Goal: Transaction & Acquisition: Purchase product/service

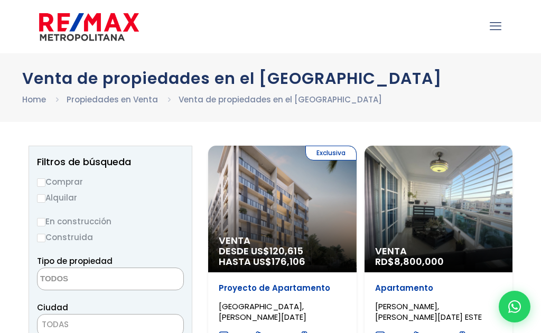
select select
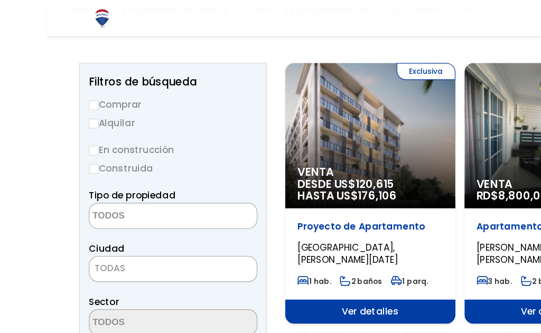
scroll to position [89, 0]
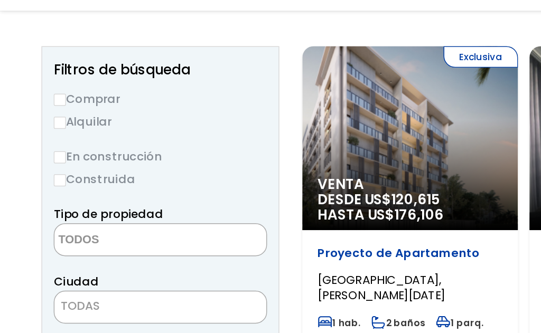
click at [49, 86] on label "Comprar" at bounding box center [110, 92] width 147 height 13
click at [45, 89] on input "Comprar" at bounding box center [41, 93] width 8 height 8
radio input "true"
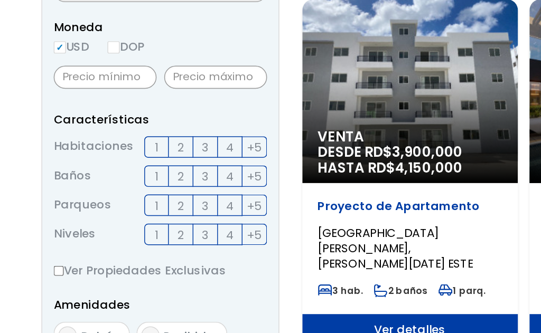
scroll to position [312, 0]
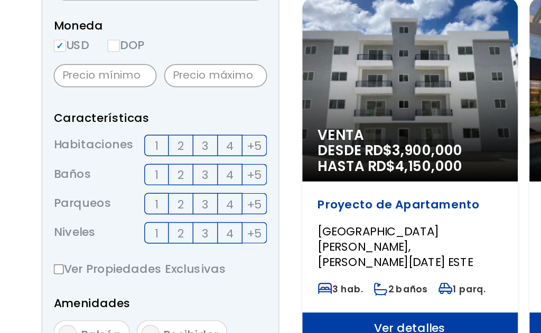
click at [144, 163] on label "3" at bounding box center [141, 170] width 17 height 15
click at [0, 0] on input "3" at bounding box center [0, 0] width 0 height 0
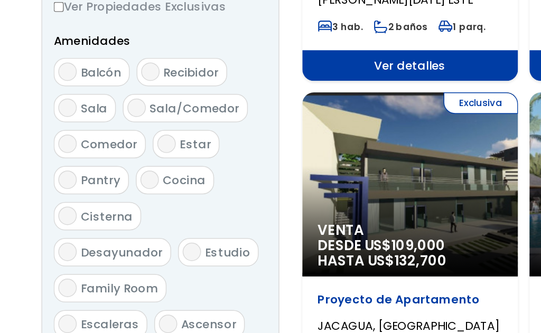
scroll to position [565, 0]
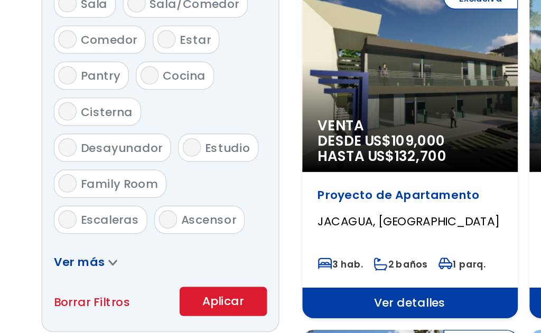
click at [145, 268] on button "Aplicar" at bounding box center [154, 278] width 60 height 20
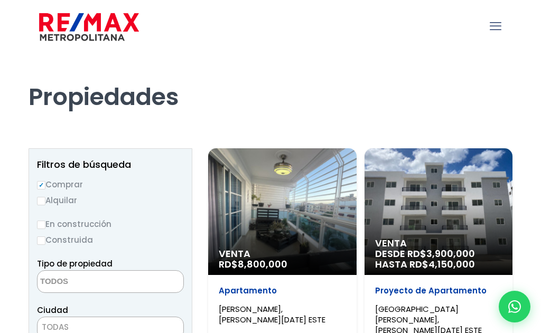
select select
click at [494, 25] on icon "mobile menu" at bounding box center [496, 26] width 12 height 16
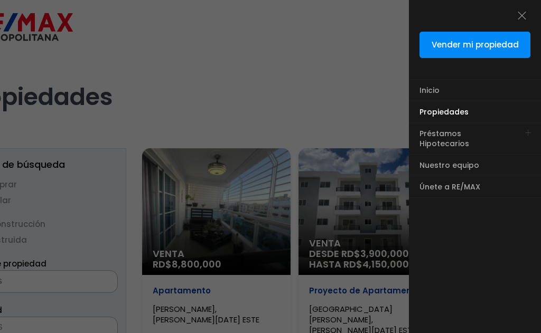
click at [325, 75] on div at bounding box center [270, 200] width 541 height 400
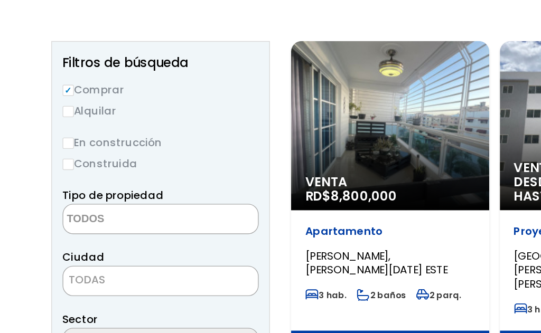
scroll to position [74, 0]
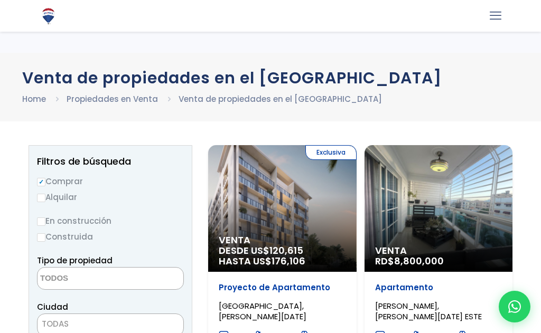
select select
